Goal: Information Seeking & Learning: Learn about a topic

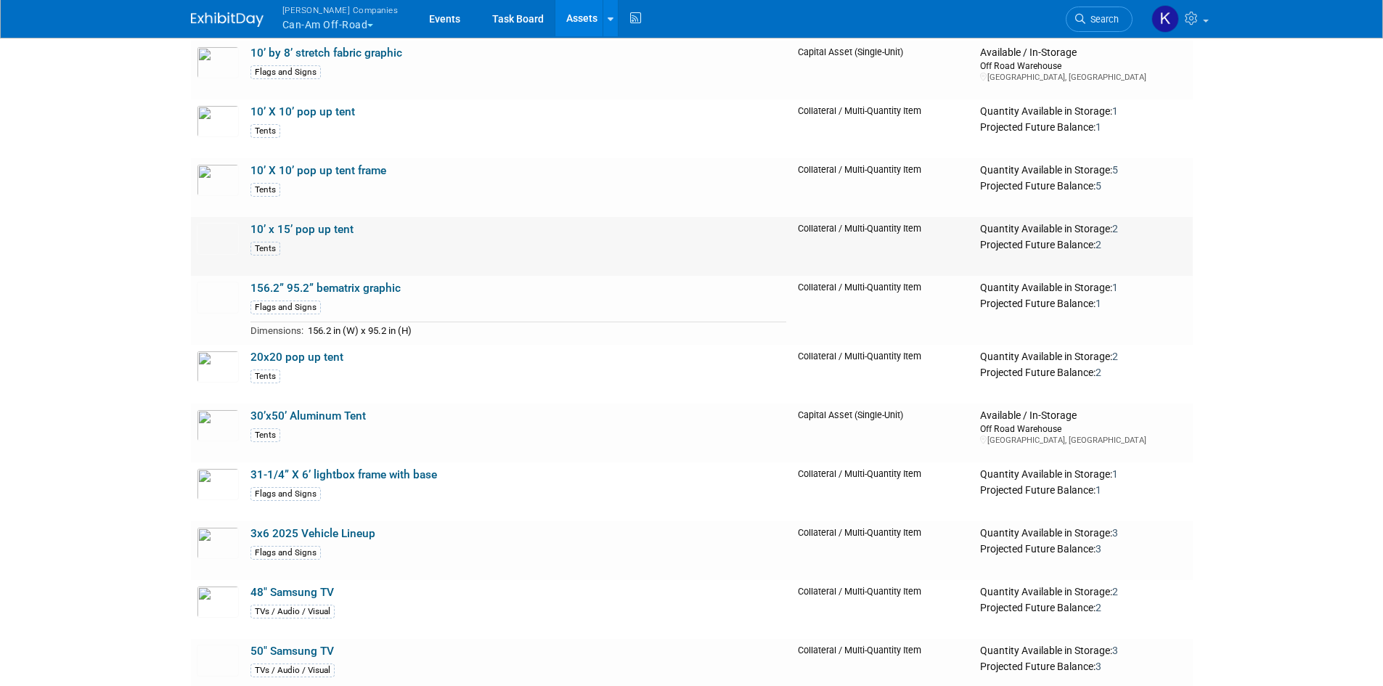
scroll to position [290, 0]
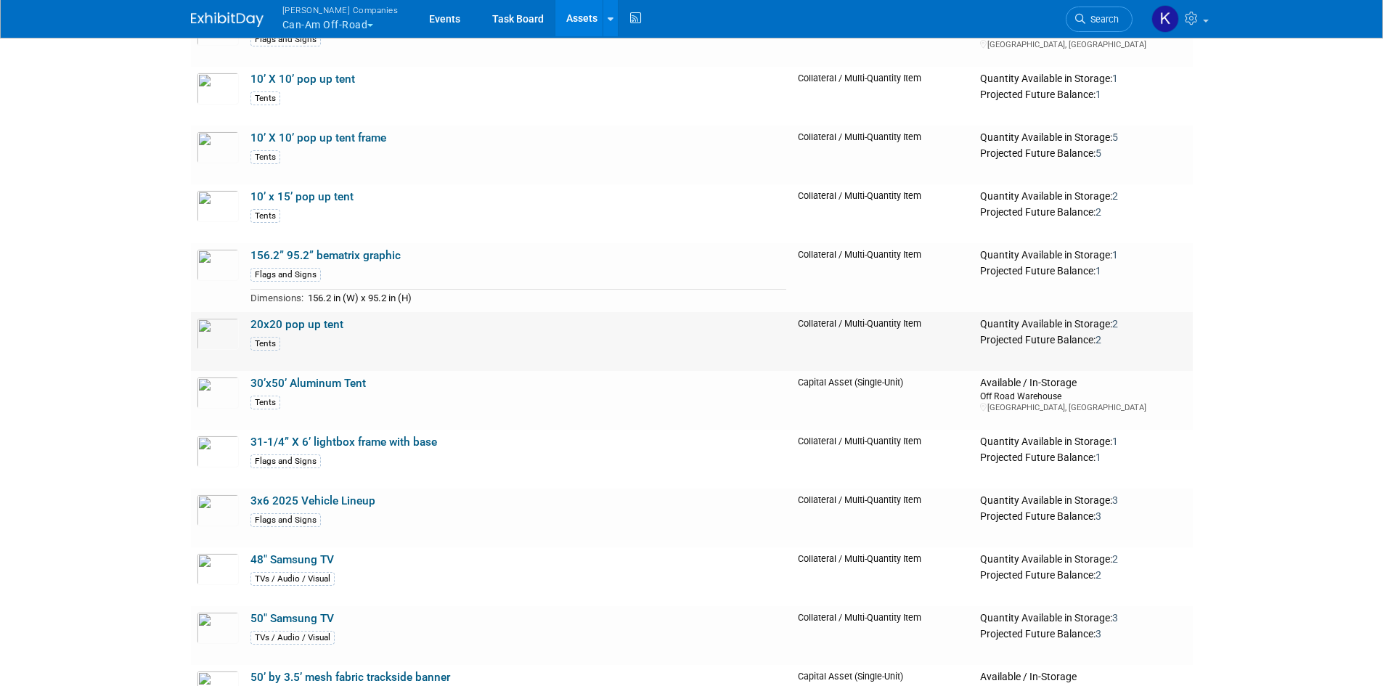
click at [296, 323] on link "20x20 pop up tent" at bounding box center [297, 324] width 93 height 13
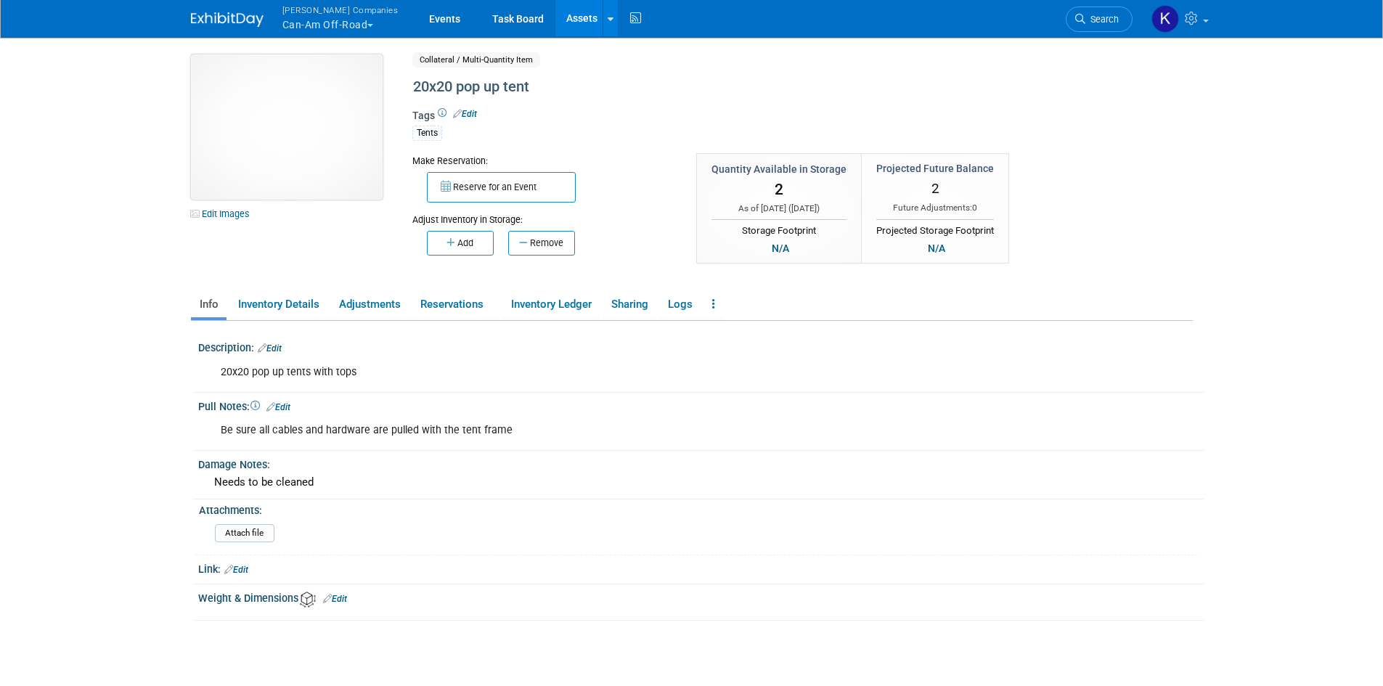
click at [245, 154] on img at bounding box center [287, 126] width 192 height 145
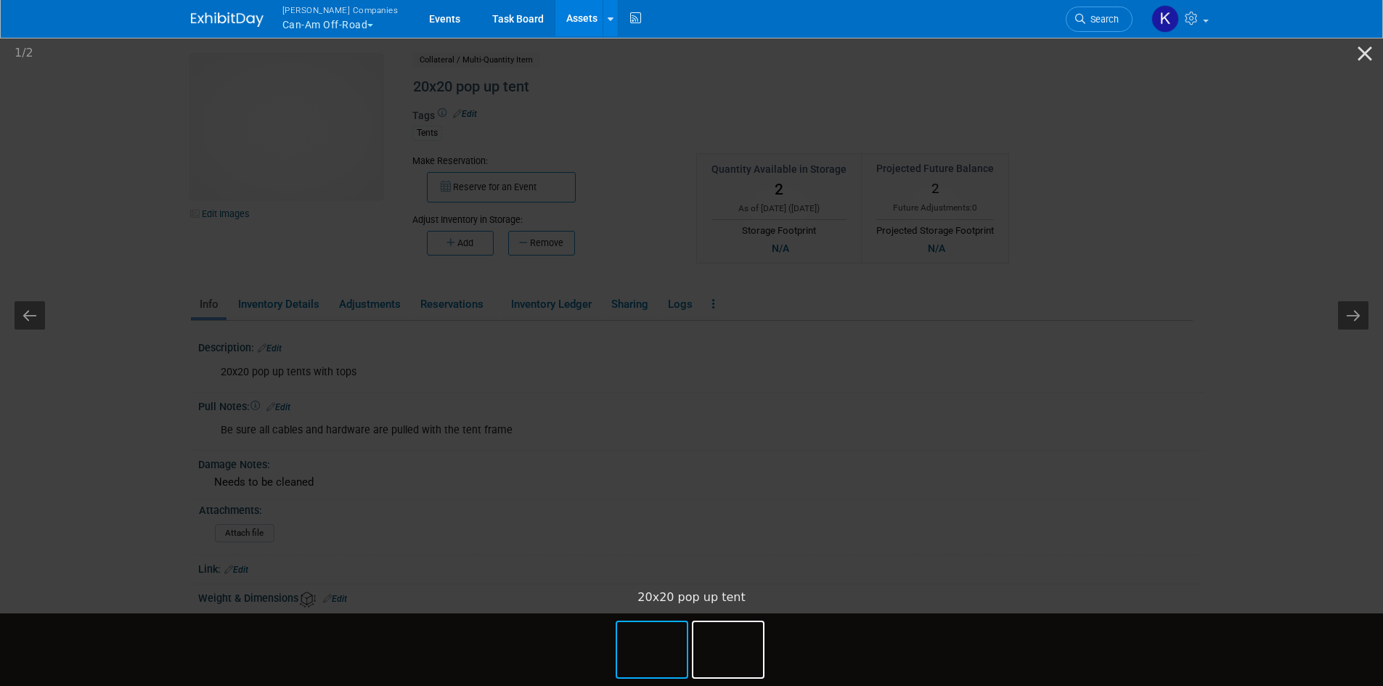
click at [272, 373] on picture at bounding box center [691, 308] width 1383 height 548
drag, startPoint x: 1373, startPoint y: 66, endPoint x: 1362, endPoint y: 60, distance: 12.3
click at [1372, 65] on button "Close gallery" at bounding box center [1365, 53] width 36 height 34
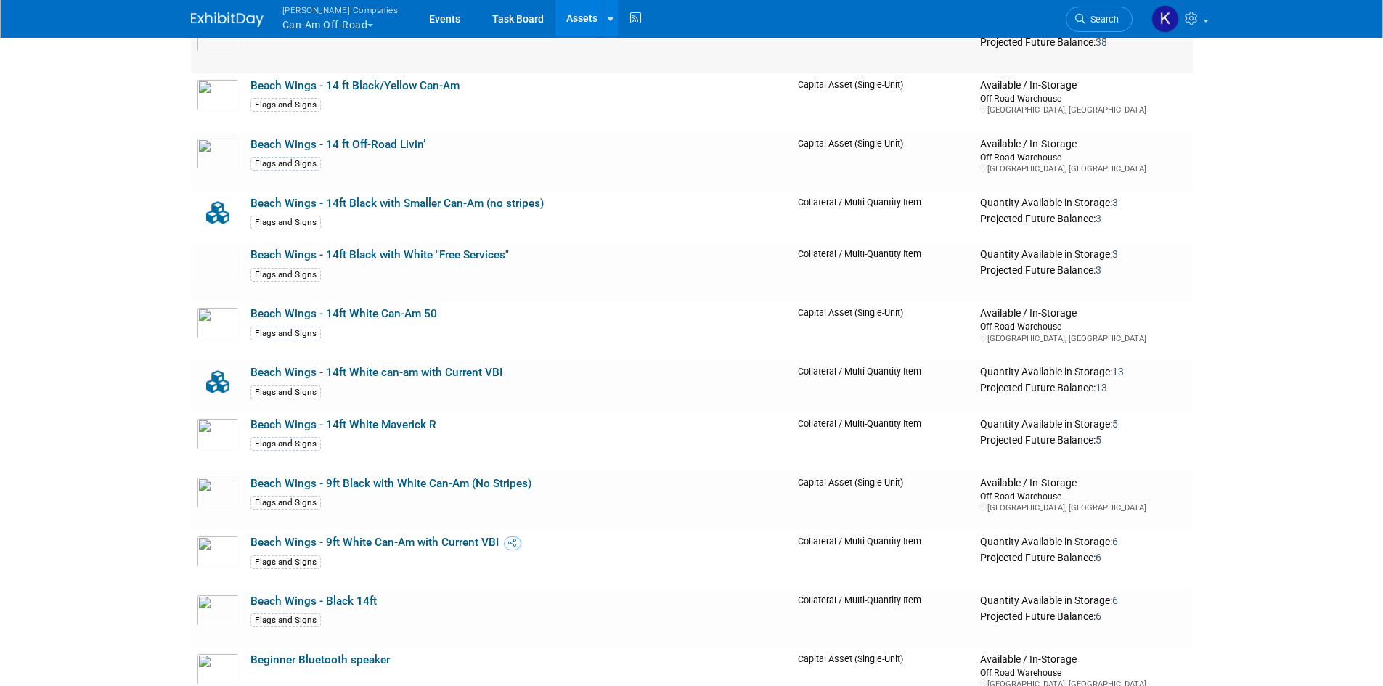
scroll to position [2179, 0]
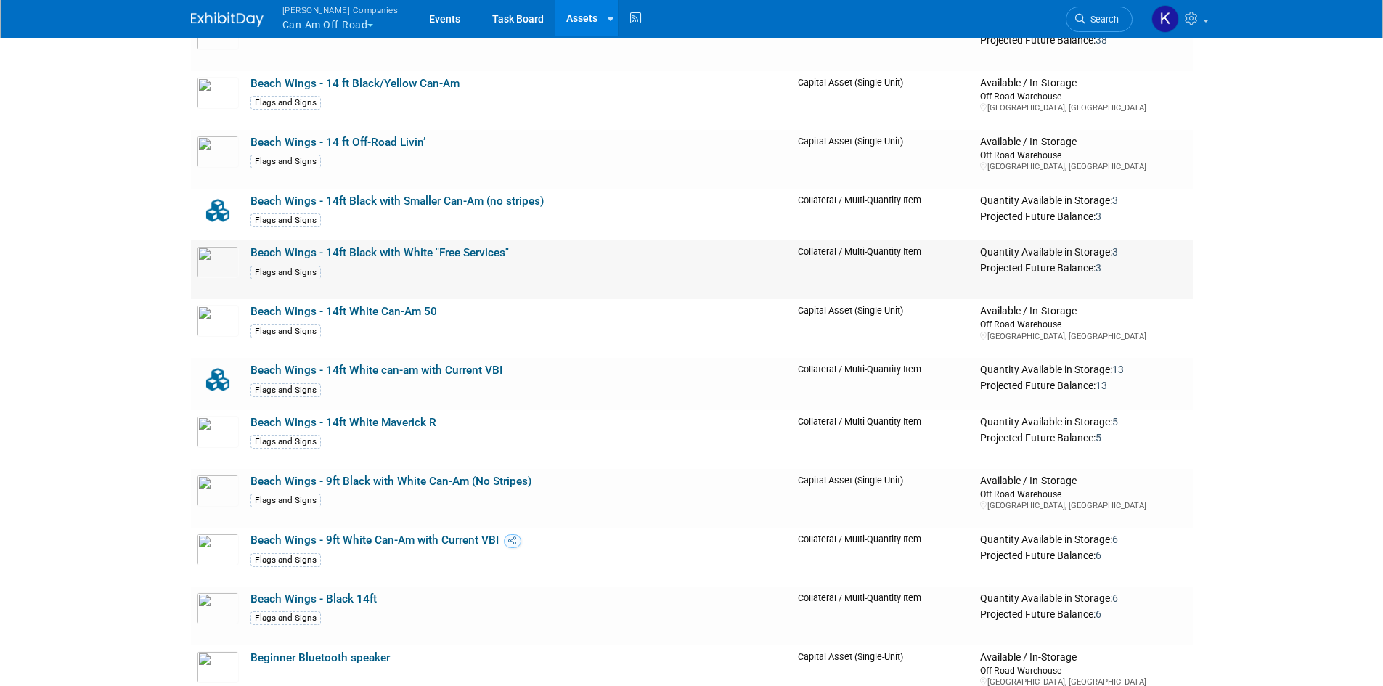
click at [472, 256] on link "Beach Wings - 14ft Black with White "Free Services"" at bounding box center [380, 252] width 259 height 13
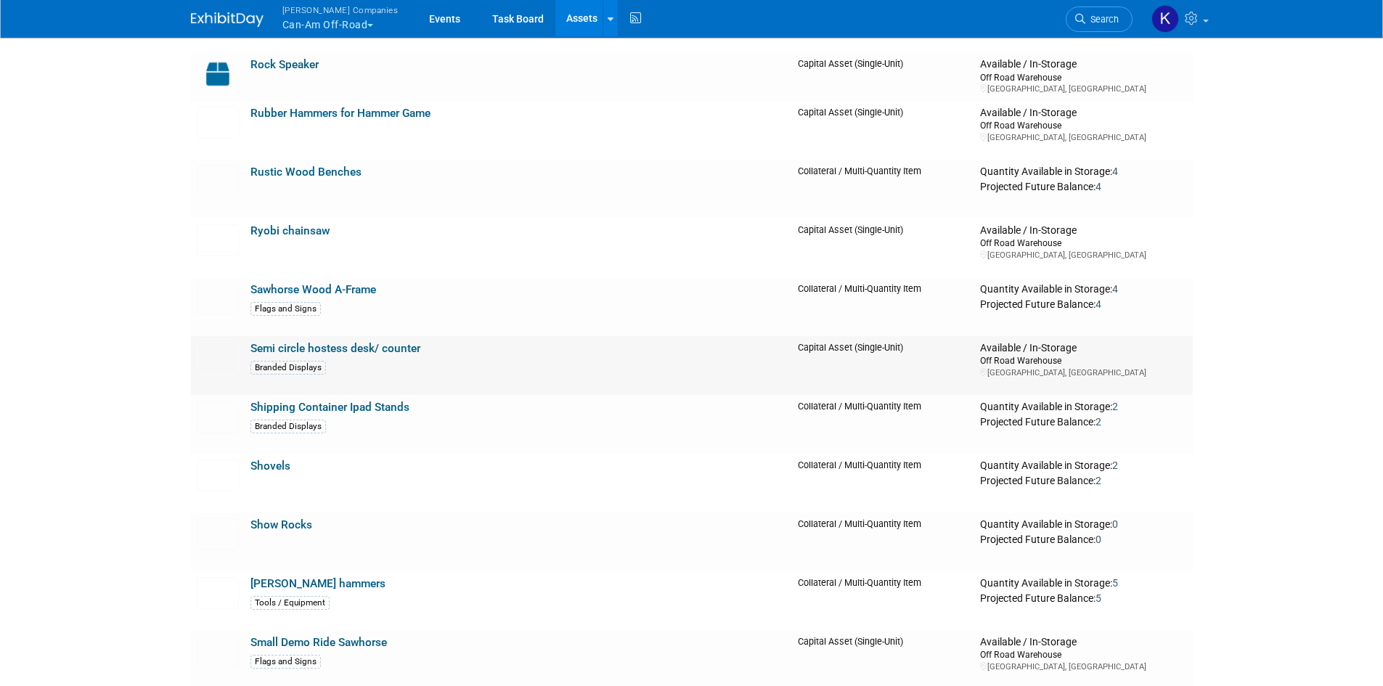
scroll to position [11837, 0]
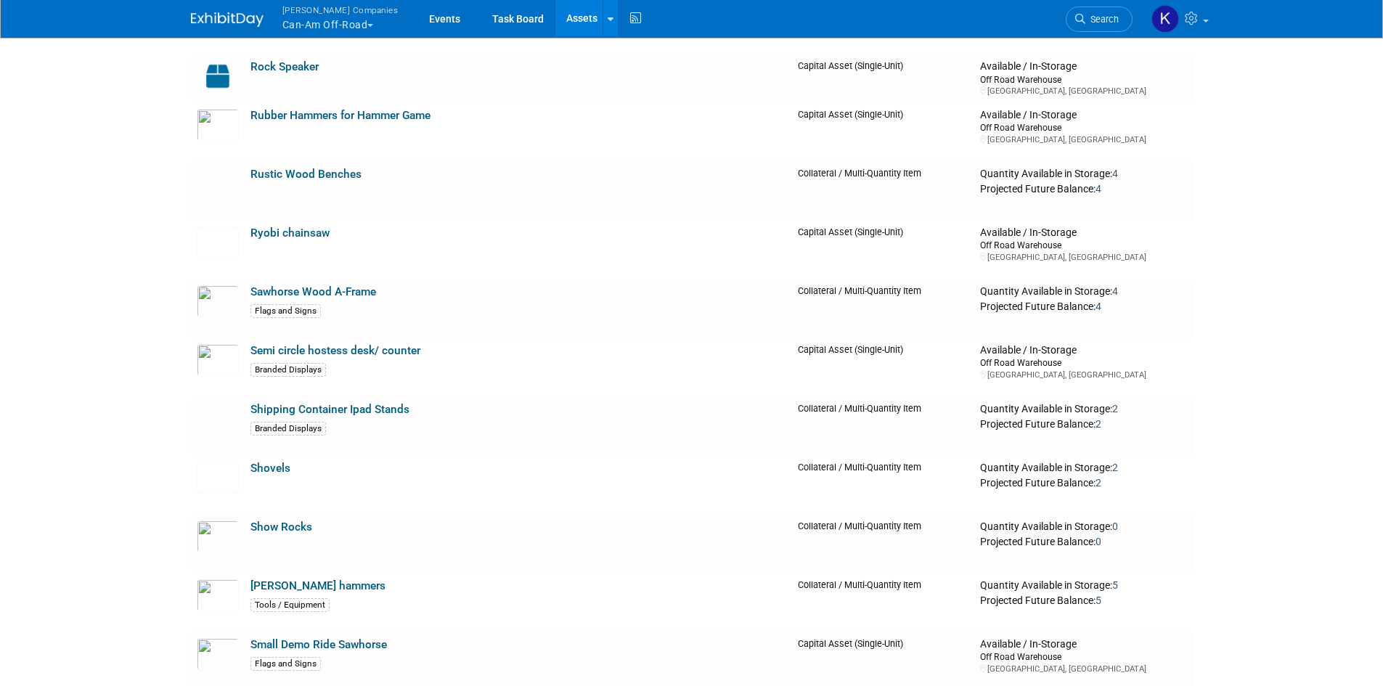
drag, startPoint x: 310, startPoint y: 113, endPoint x: 299, endPoint y: 113, distance: 10.9
click at [310, 113] on link "Rubber Hammers for Hammer Game" at bounding box center [341, 115] width 180 height 13
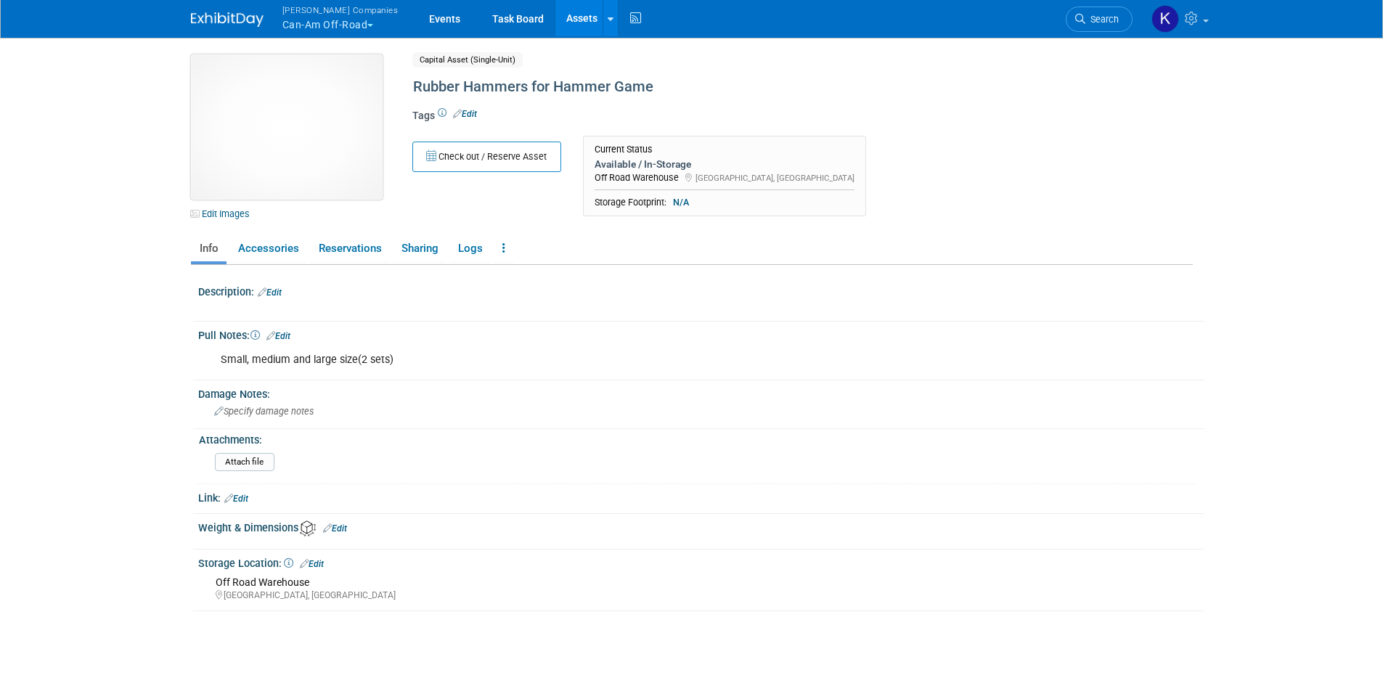
click at [325, 135] on img at bounding box center [287, 126] width 192 height 145
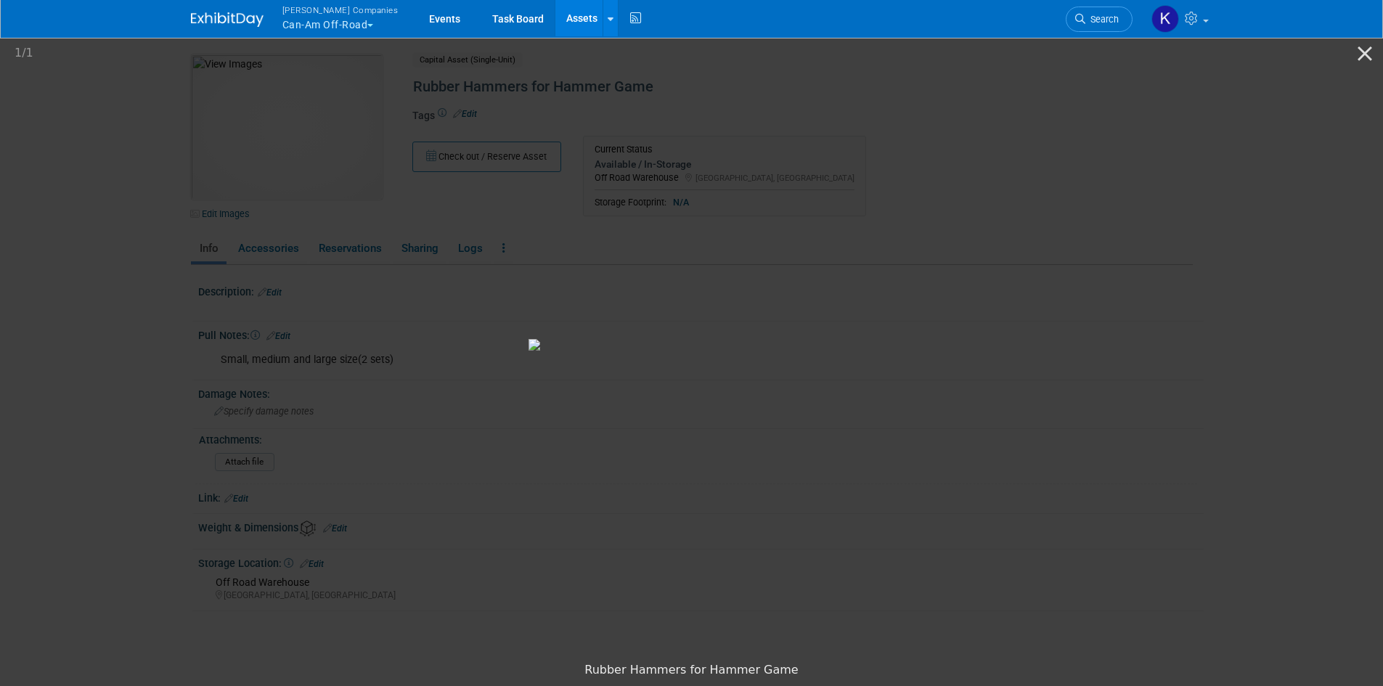
click at [158, 274] on picture at bounding box center [691, 344] width 1383 height 621
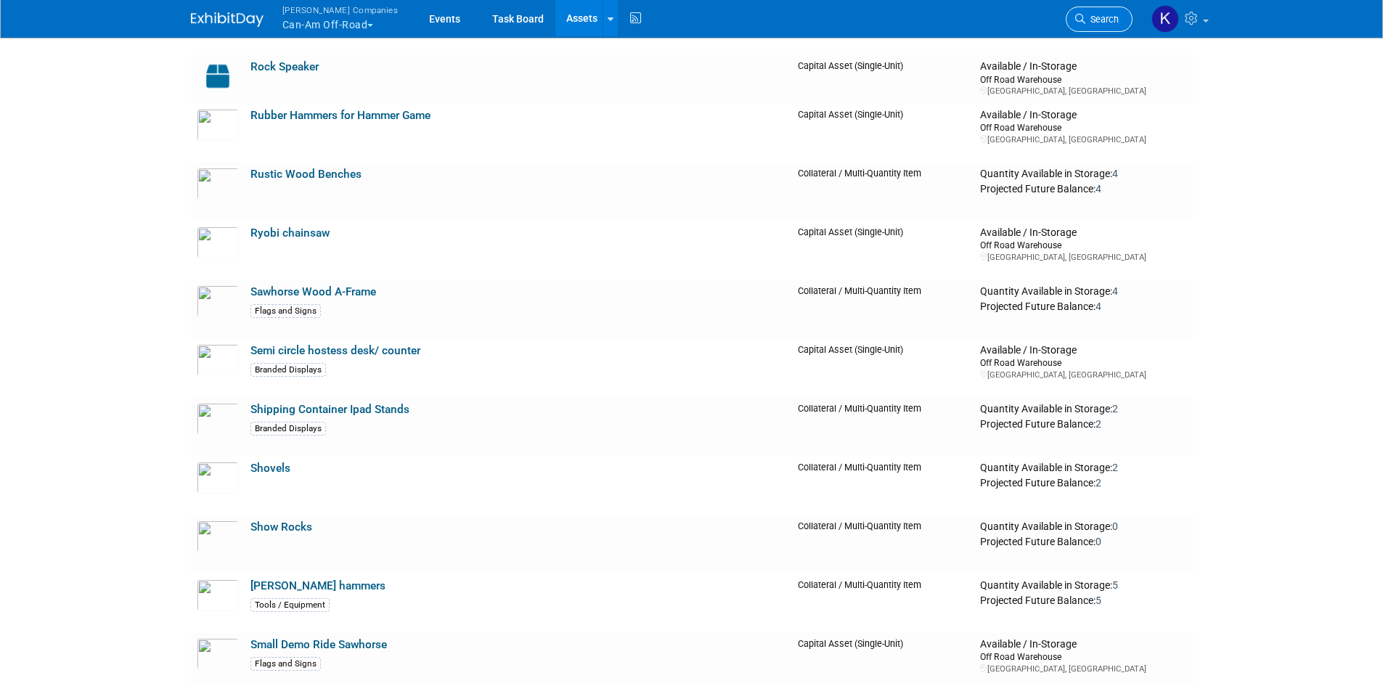
click at [1089, 20] on span "Search" at bounding box center [1102, 19] width 33 height 11
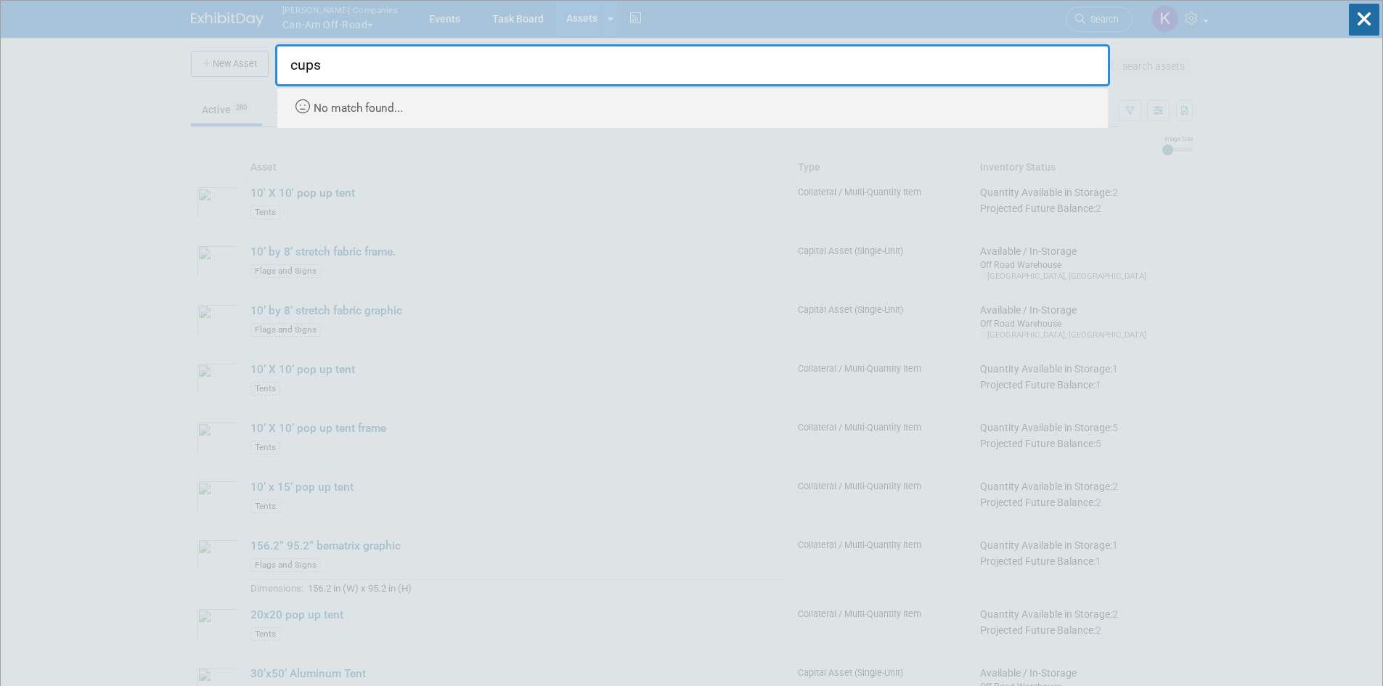
type input "cups"
drag, startPoint x: 1243, startPoint y: 402, endPoint x: 1157, endPoint y: 133, distance: 282.0
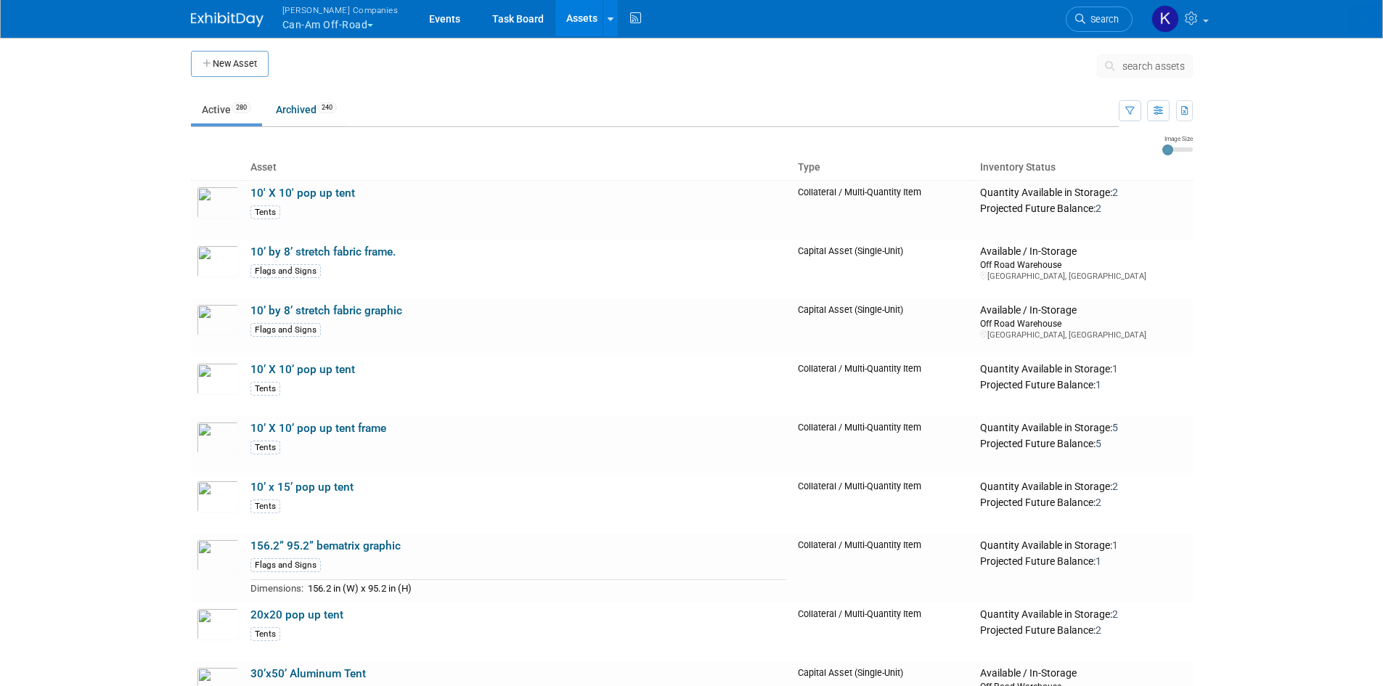
click at [1158, 63] on span "search assets" at bounding box center [1154, 66] width 62 height 12
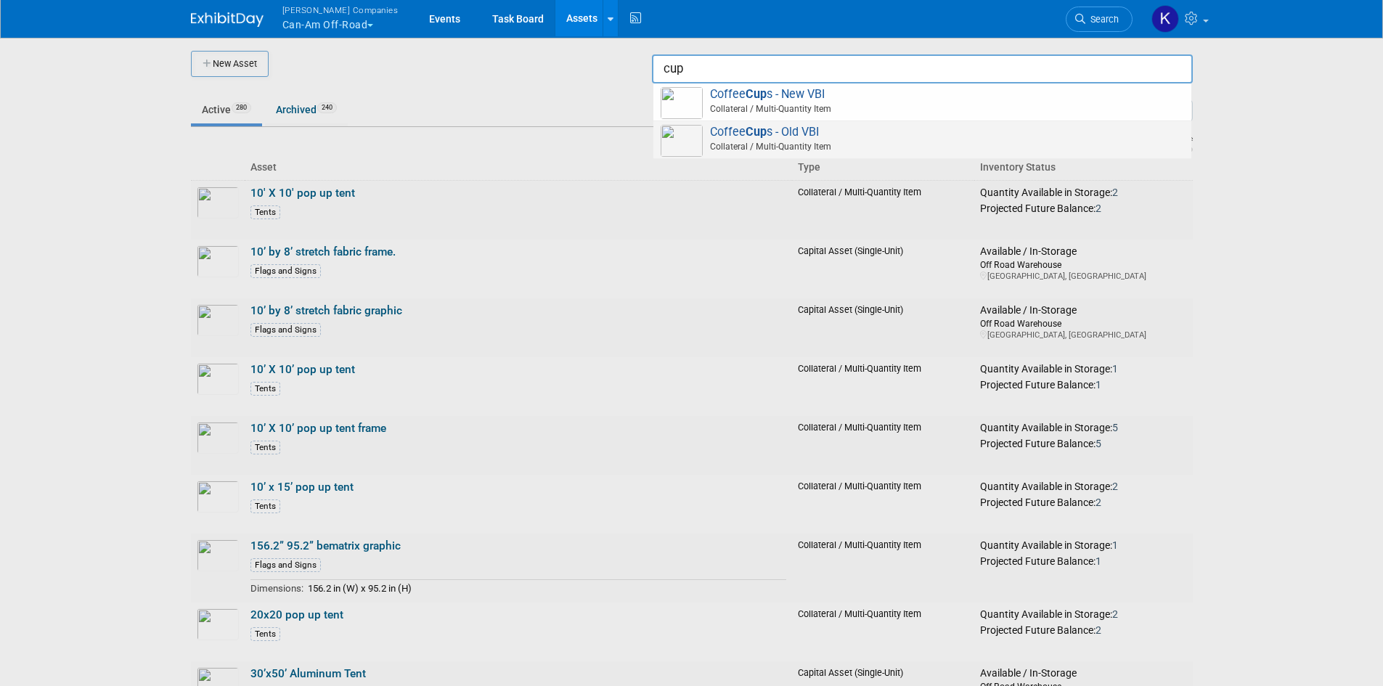
click at [844, 136] on span "Coffee Cup s - Old VBI Collateral / Multi-Quantity Item" at bounding box center [923, 140] width 524 height 30
type input "Coffee Cups - Old VBI"
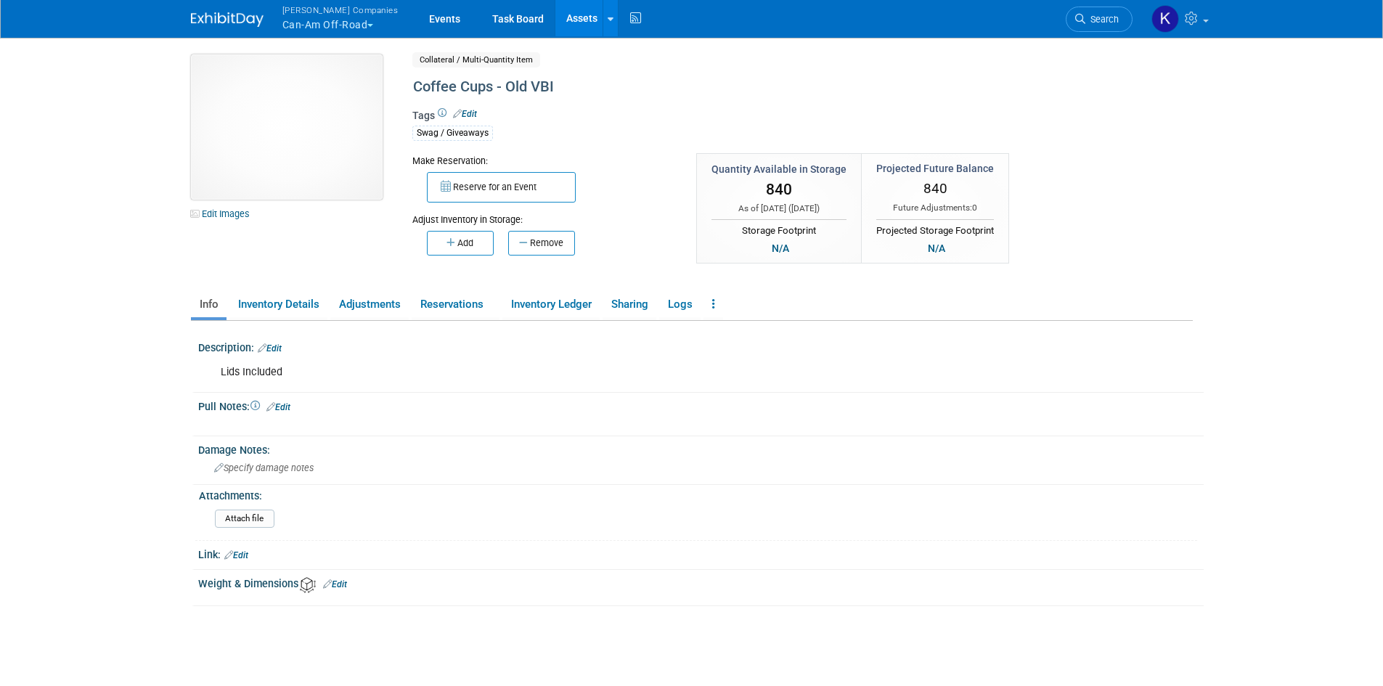
click at [310, 171] on img at bounding box center [287, 126] width 192 height 145
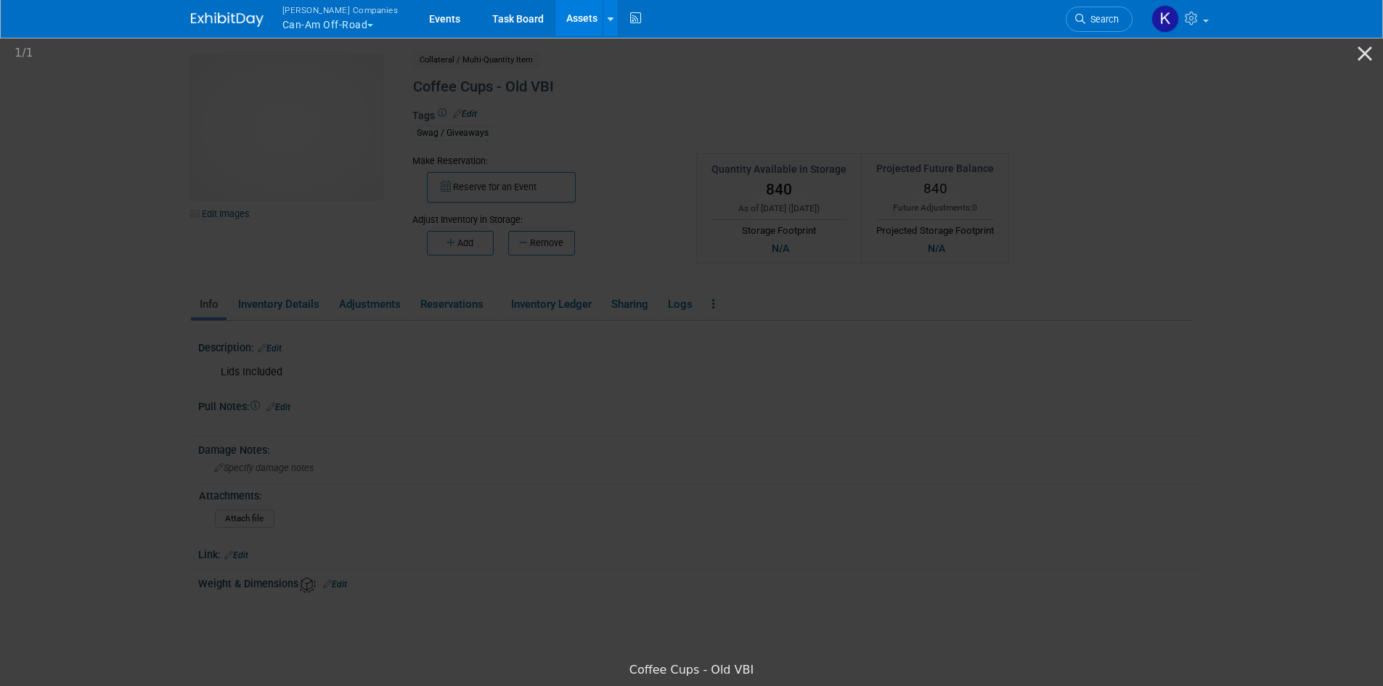
click at [1172, 229] on picture at bounding box center [691, 344] width 1383 height 621
